Goal: Information Seeking & Learning: Learn about a topic

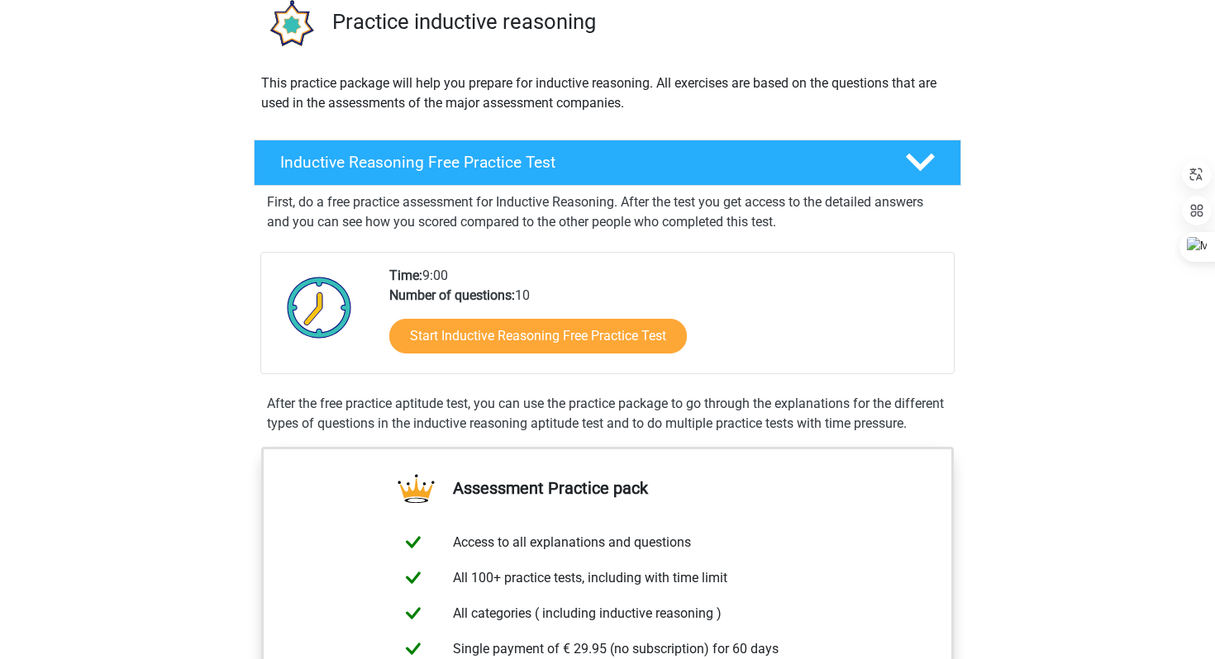
scroll to position [137, 0]
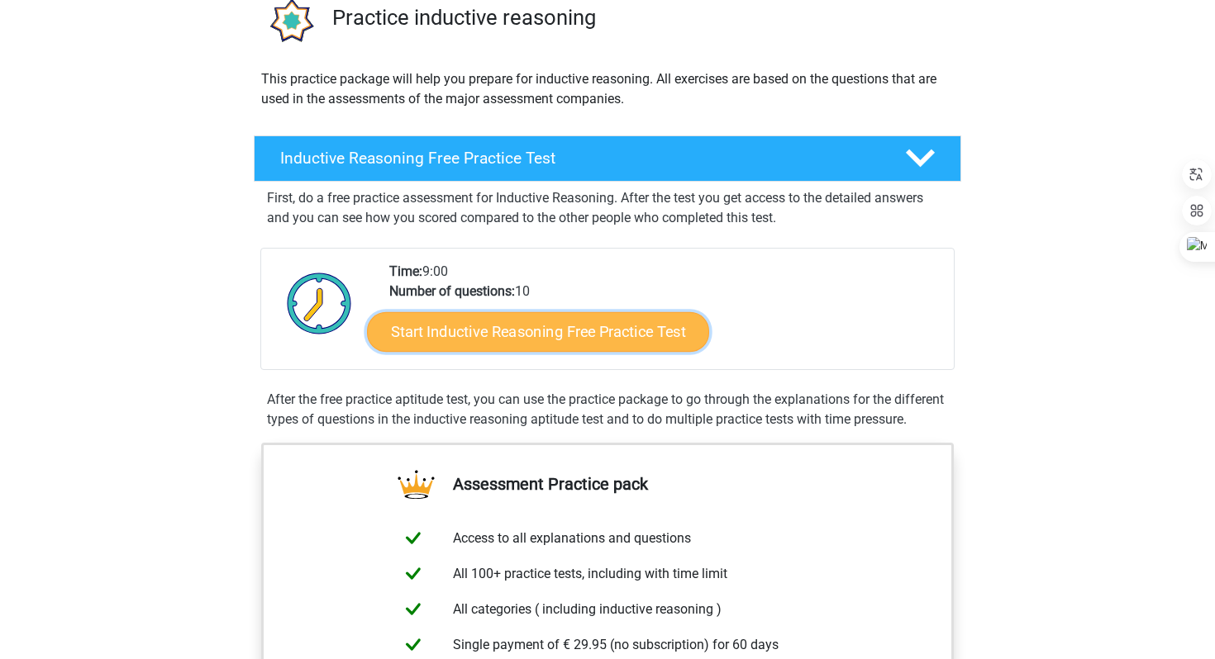
click at [469, 332] on link "Start Inductive Reasoning Free Practice Test" at bounding box center [538, 332] width 342 height 40
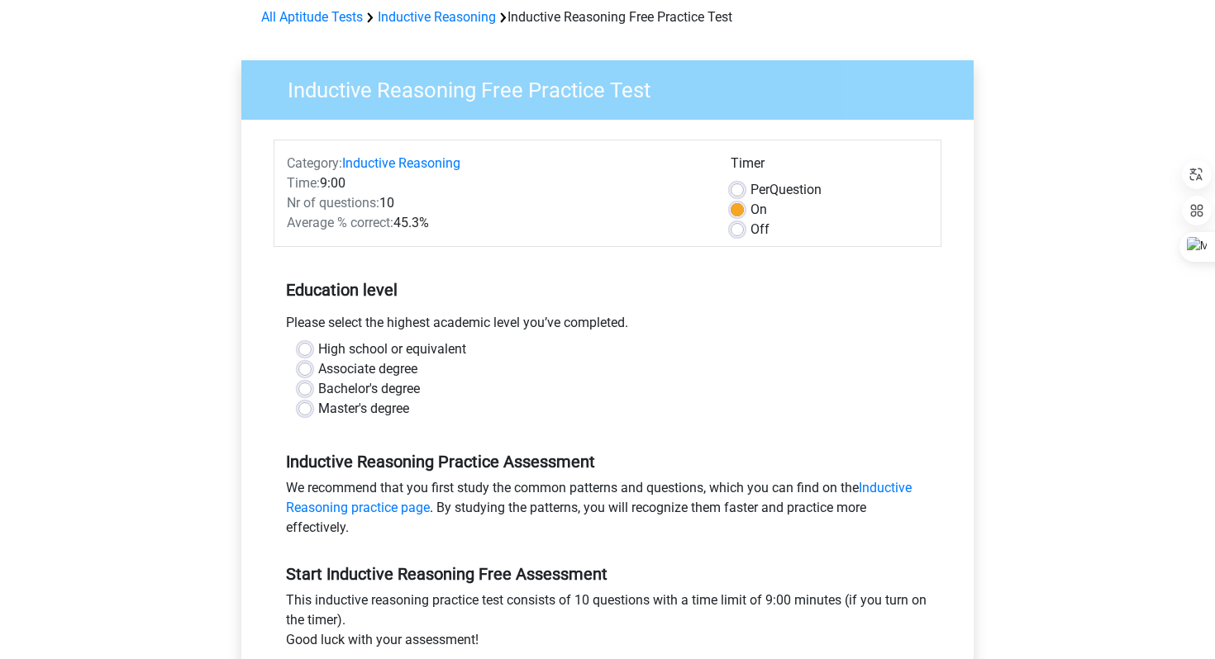
scroll to position [81, 0]
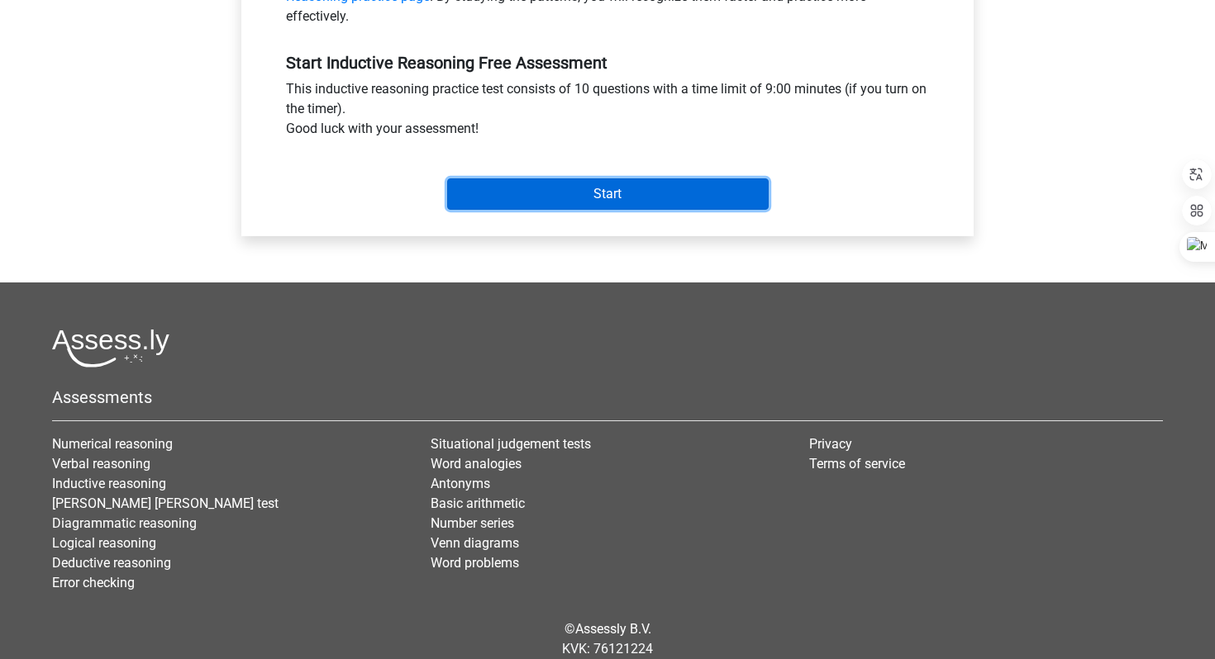
click at [554, 184] on input "Start" at bounding box center [607, 194] width 321 height 31
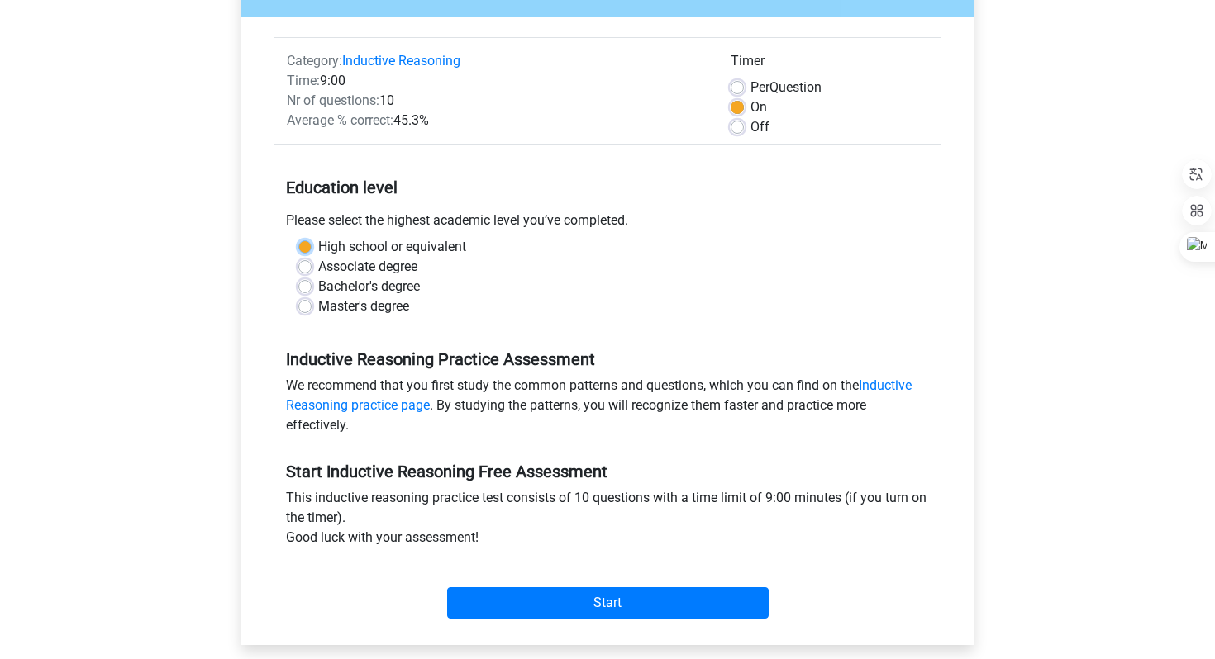
scroll to position [166, 0]
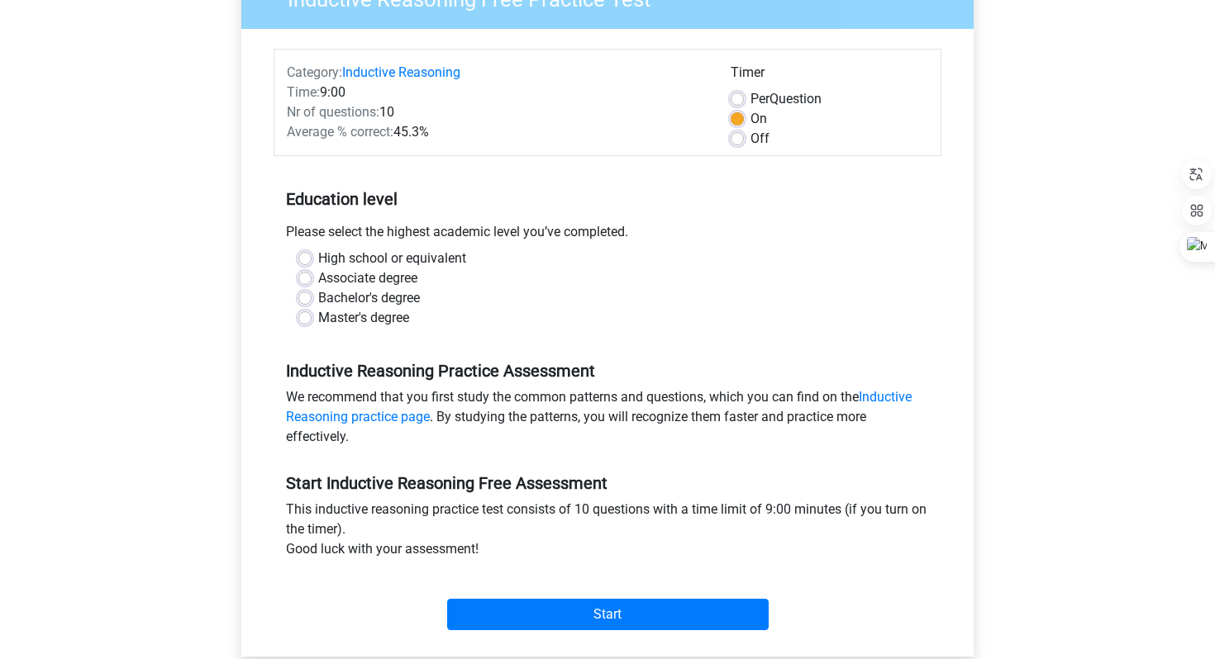
click at [542, 298] on div "Bachelor's degree" at bounding box center [607, 298] width 618 height 20
click at [318, 321] on label "Master's degree" at bounding box center [363, 318] width 91 height 20
click at [302, 321] on input "Master's degree" at bounding box center [304, 316] width 13 height 17
radio input "true"
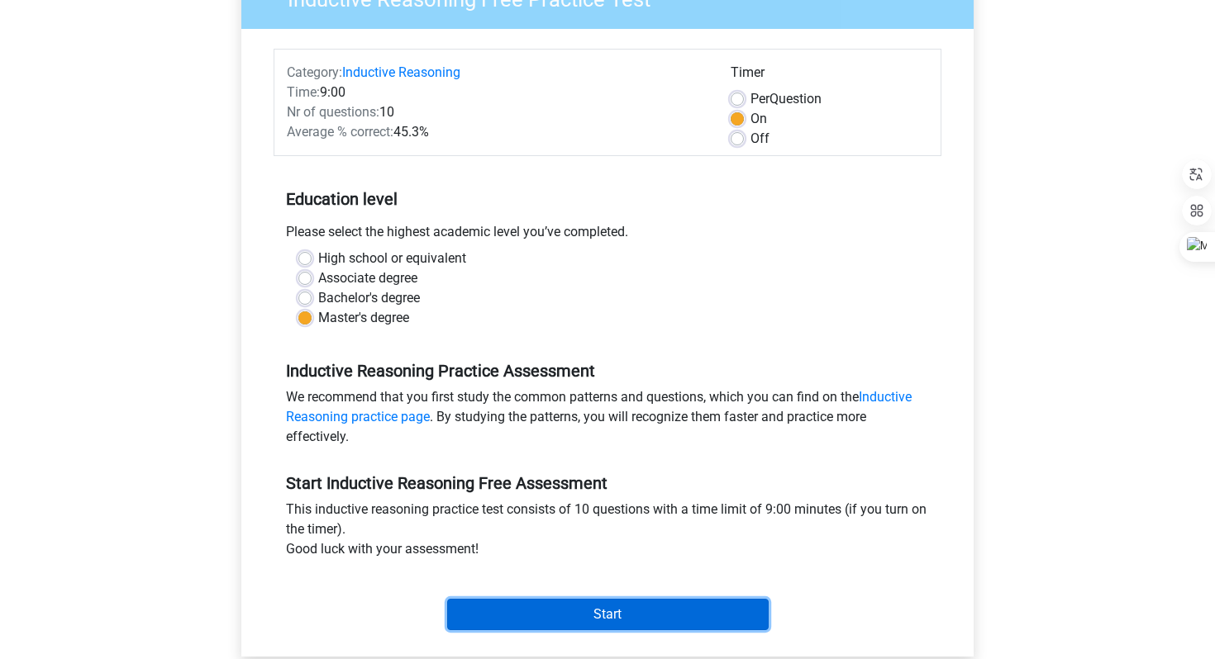
click at [509, 612] on input "Start" at bounding box center [607, 614] width 321 height 31
